Goal: Transaction & Acquisition: Obtain resource

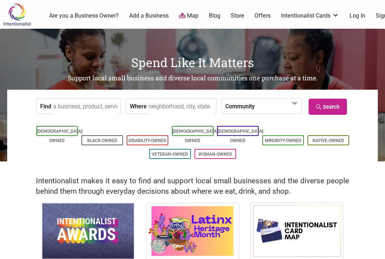
click at [261, 17] on link "Offers" at bounding box center [262, 16] width 16 height 8
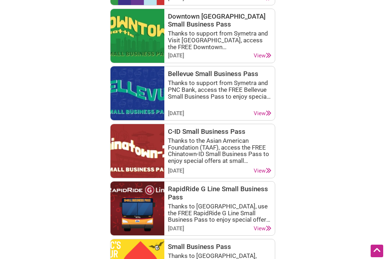
scroll to position [600, 0]
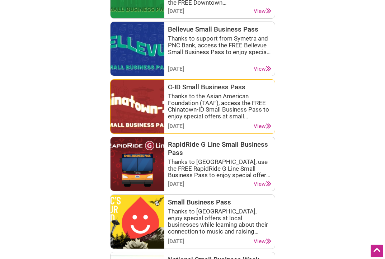
click at [262, 126] on link "View" at bounding box center [263, 126] width 18 height 7
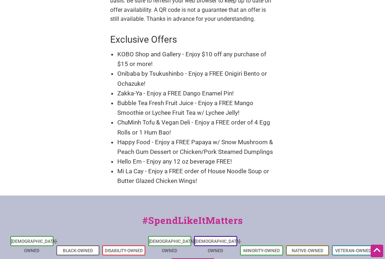
scroll to position [258, 0]
